Goal: Task Accomplishment & Management: Complete application form

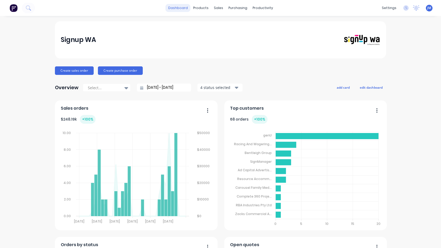
click at [178, 8] on link "dashboard" at bounding box center [178, 8] width 25 height 8
click at [248, 29] on link "Sales Orders" at bounding box center [246, 25] width 70 height 11
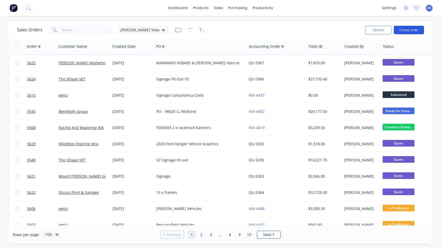
click at [406, 31] on button "Create order" at bounding box center [409, 30] width 30 height 8
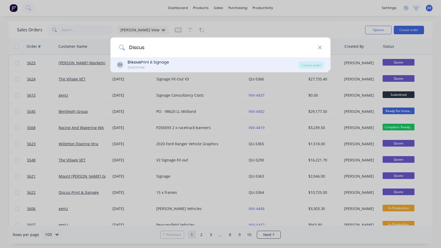
type input "Discus"
click at [286, 61] on div "DS Discus Print & Signage Customer" at bounding box center [208, 64] width 182 height 10
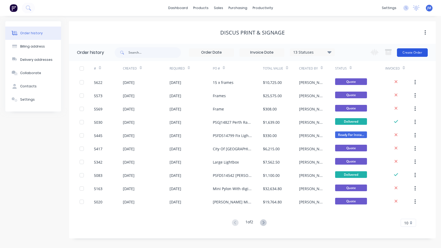
click at [414, 56] on button "Create Order" at bounding box center [412, 52] width 31 height 8
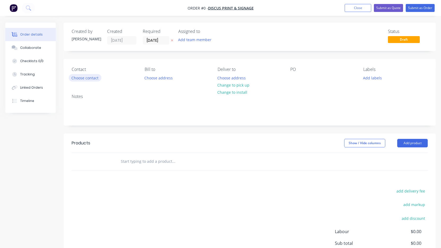
click at [95, 77] on button "Choose contact" at bounding box center [85, 77] width 33 height 7
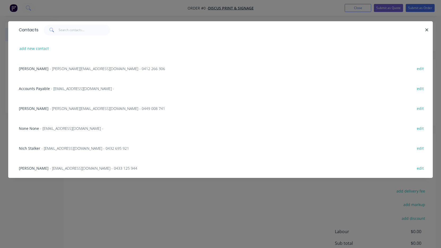
click at [50, 68] on span "- [PERSON_NAME][EMAIL_ADDRESS][DOMAIN_NAME] - 0412 266 306" at bounding box center [108, 68] width 116 height 5
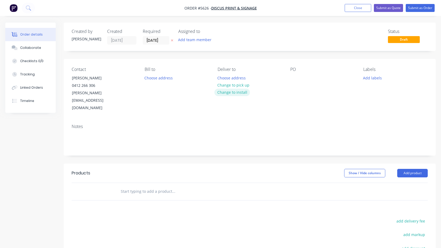
click at [239, 94] on button "Change to install" at bounding box center [233, 92] width 36 height 7
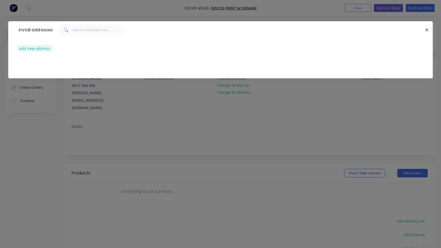
click at [28, 48] on button "add new address" at bounding box center [35, 48] width 36 height 7
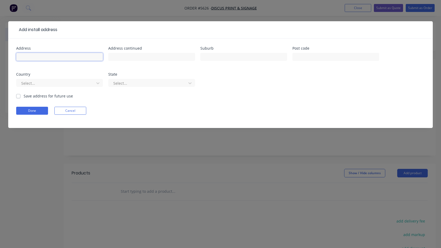
click at [66, 58] on input "text" at bounding box center [59, 57] width 87 height 8
paste input "[STREET_ADDRESS][PERSON_NAME]"
type input "[STREET_ADDRESS][PERSON_NAME]"
click at [38, 113] on button "Done" at bounding box center [32, 111] width 32 height 8
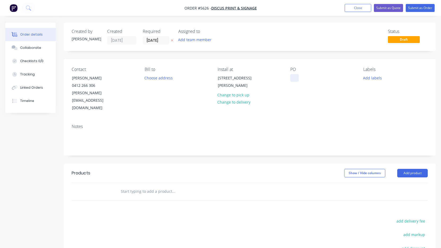
click at [291, 78] on div at bounding box center [295, 78] width 8 height 8
paste div
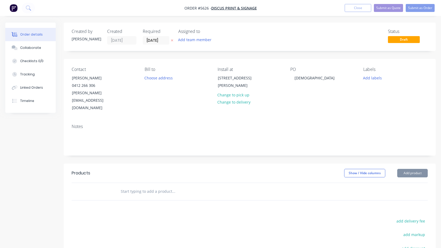
click at [136, 186] on input "text" at bounding box center [174, 191] width 106 height 11
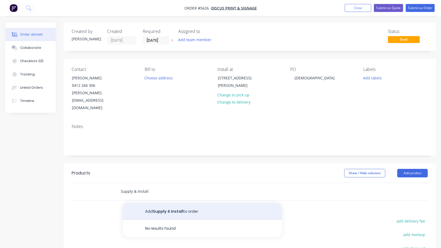
type input "Supply & Install"
click at [150, 203] on button "Add Supply & Install to order" at bounding box center [202, 211] width 159 height 17
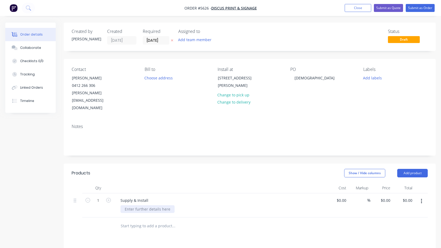
click at [141, 205] on div at bounding box center [148, 209] width 54 height 8
click at [123, 205] on div "100x100x3mm SHS pole painted black" at bounding box center [159, 211] width 76 height 13
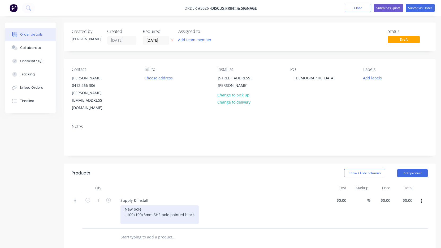
click at [194, 205] on div "New pole - 100x100x3mm SHS pole painted black" at bounding box center [160, 214] width 78 height 19
click at [234, 205] on div "New pole - 100x100x3mm SHS pole painted black - 10mm steel plate @ top of pole" at bounding box center [223, 214] width 204 height 19
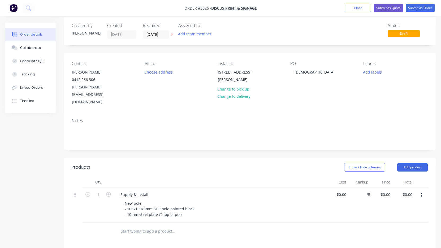
scroll to position [7, 0]
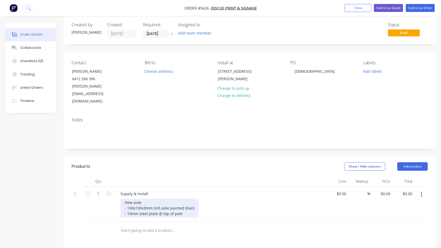
click at [186, 200] on div "New pole - 100x100x3mm SHS pole painted black - 10mm steel plate @ top of pole" at bounding box center [160, 208] width 78 height 19
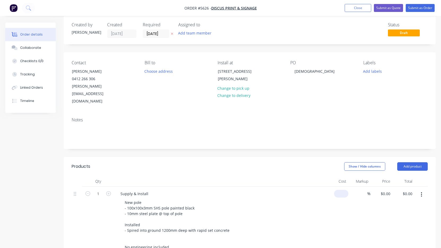
click at [342, 190] on div "$0.00" at bounding box center [341, 194] width 14 height 8
type input "$2,550.00"
click at [335, 193] on div "$2,550.00 $2,550.00" at bounding box center [339, 221] width 24 height 69
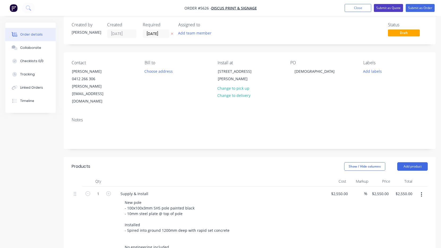
click at [388, 10] on button "Submit as Quote" at bounding box center [388, 8] width 29 height 8
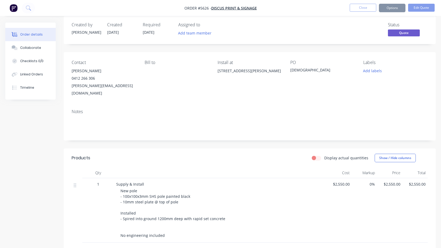
scroll to position [0, 0]
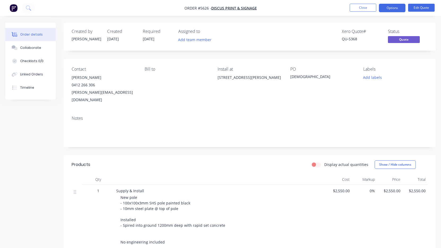
click at [390, 10] on button "Options" at bounding box center [392, 8] width 27 height 8
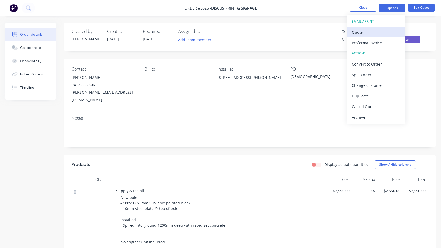
click at [384, 29] on div "Quote" at bounding box center [376, 32] width 49 height 8
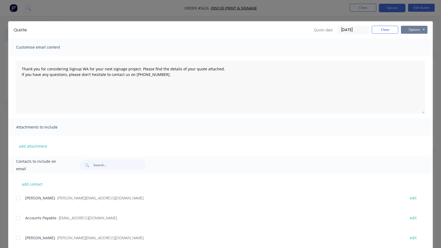
click at [409, 29] on button "Options" at bounding box center [414, 30] width 27 height 8
click at [412, 49] on button "Print" at bounding box center [418, 48] width 34 height 9
type textarea "Thank you for considering Signup WA for your next signage project. Please find …"
click at [379, 32] on button "Close" at bounding box center [385, 30] width 27 height 8
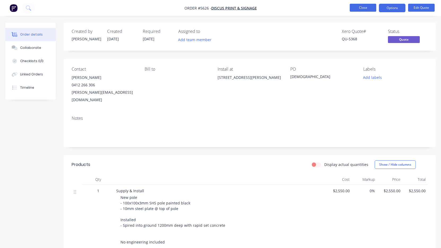
click at [365, 8] on button "Close" at bounding box center [363, 8] width 27 height 8
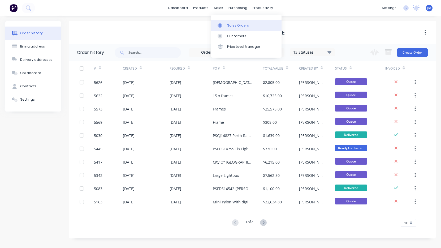
click at [231, 24] on div "Sales Orders" at bounding box center [238, 25] width 22 height 5
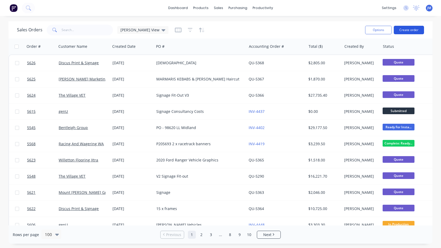
click at [400, 26] on button "Create order" at bounding box center [409, 30] width 30 height 8
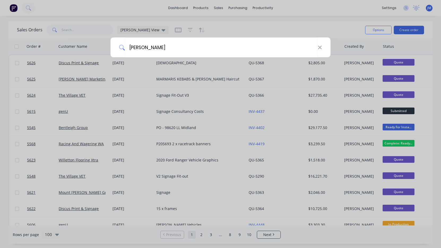
type input "[PERSON_NAME]"
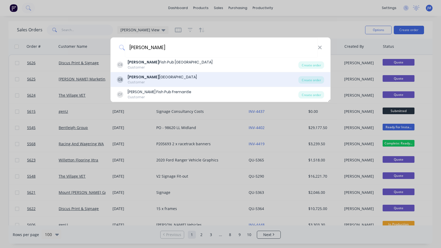
click at [172, 79] on div "[PERSON_NAME] [GEOGRAPHIC_DATA]" at bounding box center [162, 77] width 69 height 6
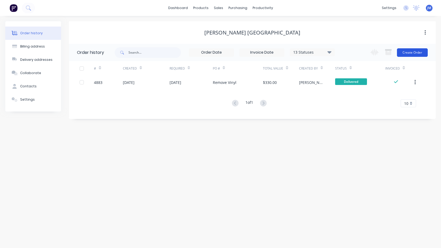
click at [416, 54] on button "Create Order" at bounding box center [412, 52] width 31 height 8
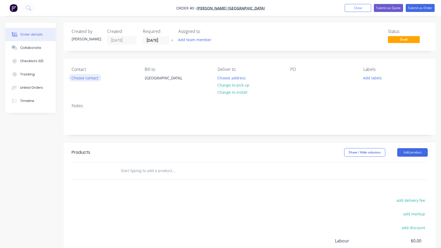
click at [95, 77] on button "Choose contact" at bounding box center [85, 77] width 33 height 7
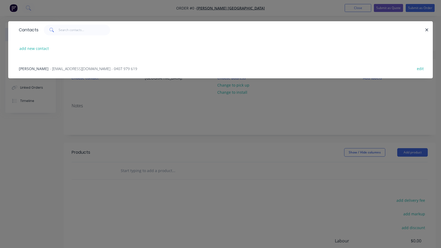
click at [69, 67] on span "- [EMAIL_ADDRESS][DOMAIN_NAME] - 0407 979 619" at bounding box center [94, 68] width 88 height 5
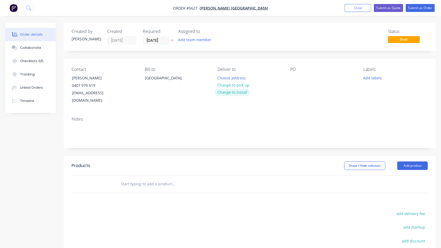
click at [235, 95] on button "Change to install" at bounding box center [233, 92] width 36 height 7
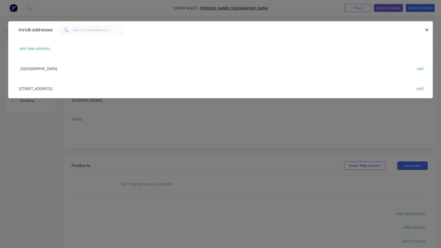
click at [58, 88] on div "[STREET_ADDRESS] edit" at bounding box center [220, 88] width 409 height 20
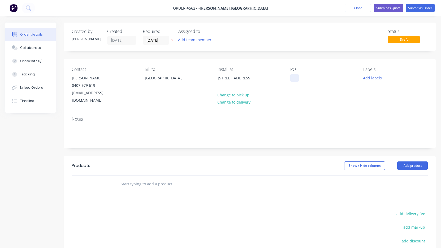
click at [293, 80] on div at bounding box center [295, 78] width 8 height 8
click at [155, 179] on input "text" at bounding box center [174, 184] width 106 height 11
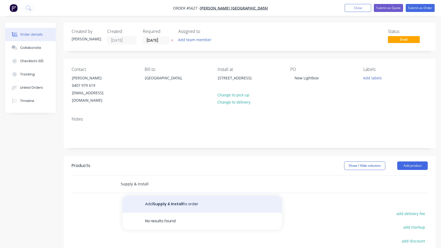
type input "Supply & Install"
click at [178, 196] on button "Add Supply & Install to order" at bounding box center [202, 204] width 159 height 17
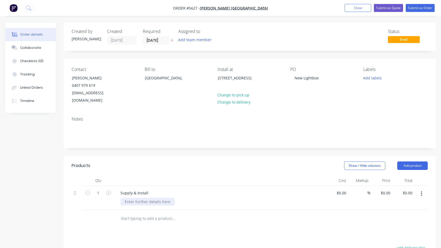
click at [154, 198] on div at bounding box center [148, 202] width 54 height 8
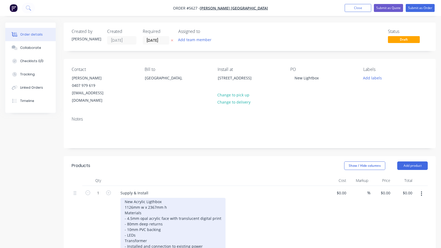
click at [125, 233] on div "New Acrylic Ligthbox 1126mm w x 2367mm h Materials - 4.5mm opal acrylic face wi…" at bounding box center [173, 224] width 105 height 52
click at [203, 239] on div "New Acrylic Ligthbox 1126mm w x 2367mm h Materials - 4.5mm opal acrylic face wi…" at bounding box center [173, 224] width 105 height 52
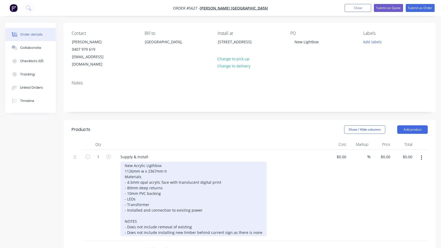
scroll to position [37, 0]
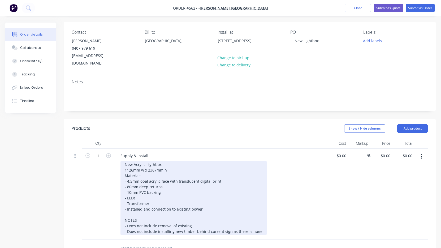
click at [205, 198] on div "New Acrylic Ligthbox 1126mm w x 2367mm h Materials - 4.5mm opal acrylic face wi…" at bounding box center [194, 198] width 146 height 75
click at [204, 201] on div "New Acrylic Ligthbox 1126mm w x 2367mm h Materials - 4.5mm opal acrylic face wi…" at bounding box center [194, 198] width 146 height 75
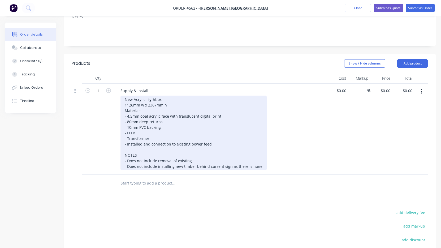
scroll to position [103, 0]
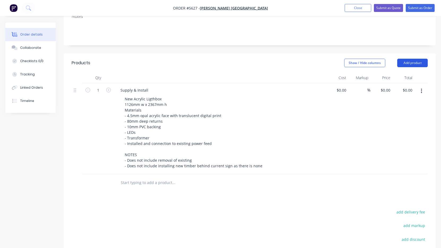
click at [414, 59] on button "Add product" at bounding box center [413, 63] width 31 height 8
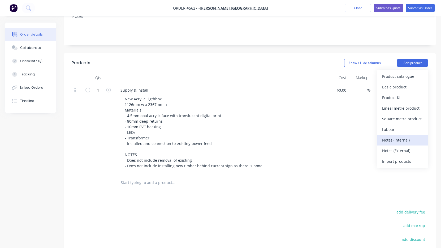
click at [404, 136] on div "Notes (Internal)" at bounding box center [402, 140] width 41 height 8
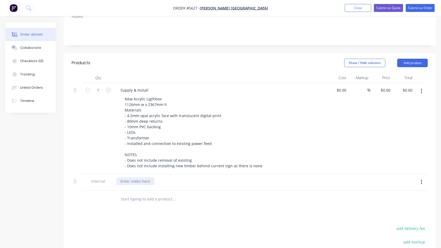
click at [129, 177] on div at bounding box center [135, 181] width 38 height 8
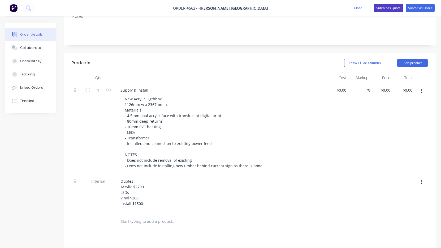
click at [389, 7] on button "Submit as Quote" at bounding box center [388, 8] width 29 height 8
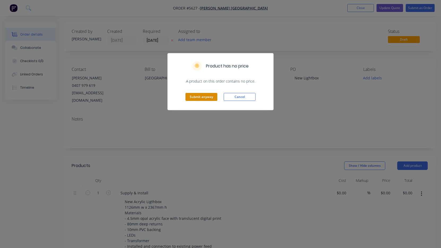
click at [205, 96] on button "Submit anyway" at bounding box center [202, 97] width 32 height 8
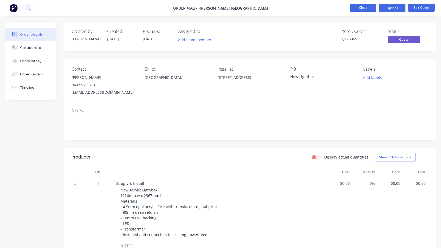
click at [360, 10] on button "Close" at bounding box center [363, 8] width 27 height 8
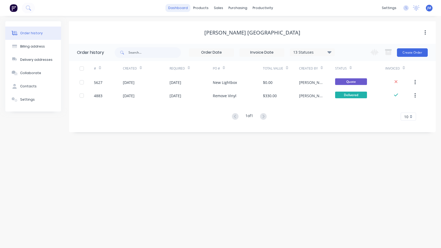
click at [179, 9] on link "dashboard" at bounding box center [178, 8] width 25 height 8
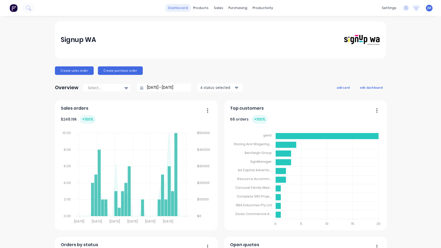
click at [178, 8] on link "dashboard" at bounding box center [178, 8] width 25 height 8
